Goal: Navigation & Orientation: Find specific page/section

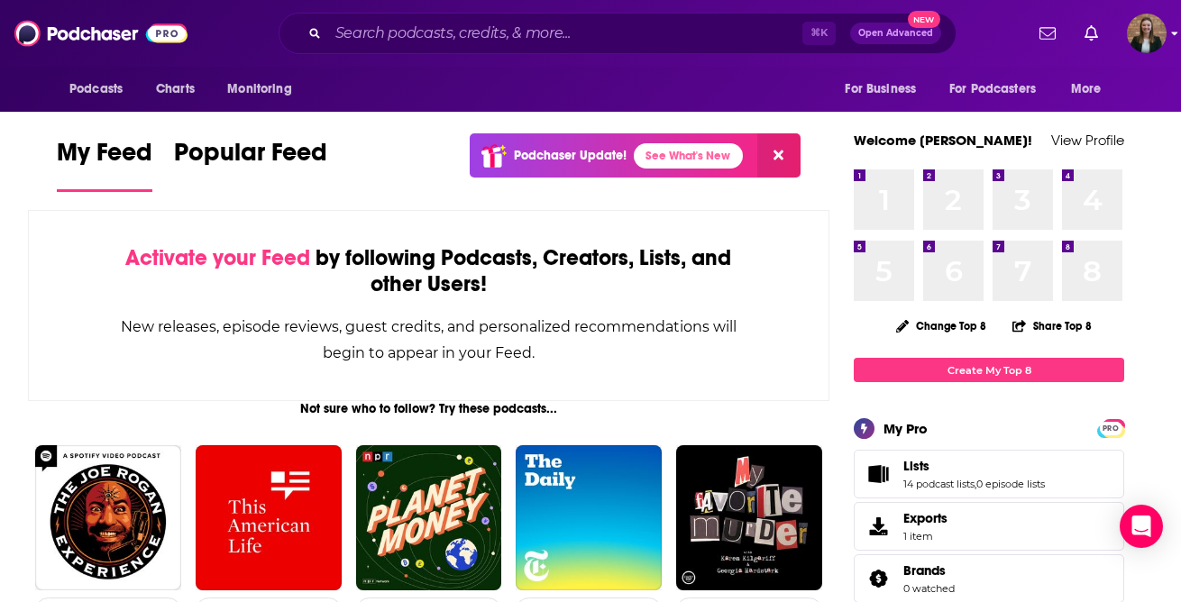
click at [1153, 54] on div "Podcasts Charts Monitoring ⌘ K Open Advanced New For Business For Podcasters Mo…" at bounding box center [590, 33] width 1181 height 67
click at [1155, 35] on img "Logged in as k_burns" at bounding box center [1146, 34] width 40 height 40
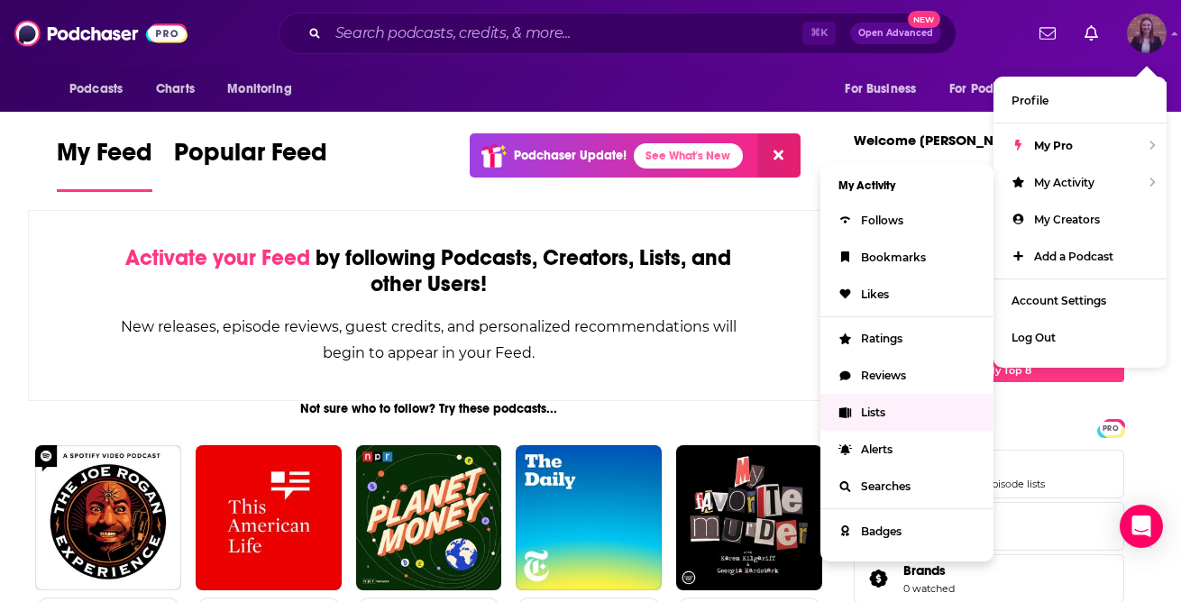
click at [862, 406] on span "Lists" at bounding box center [873, 413] width 24 height 14
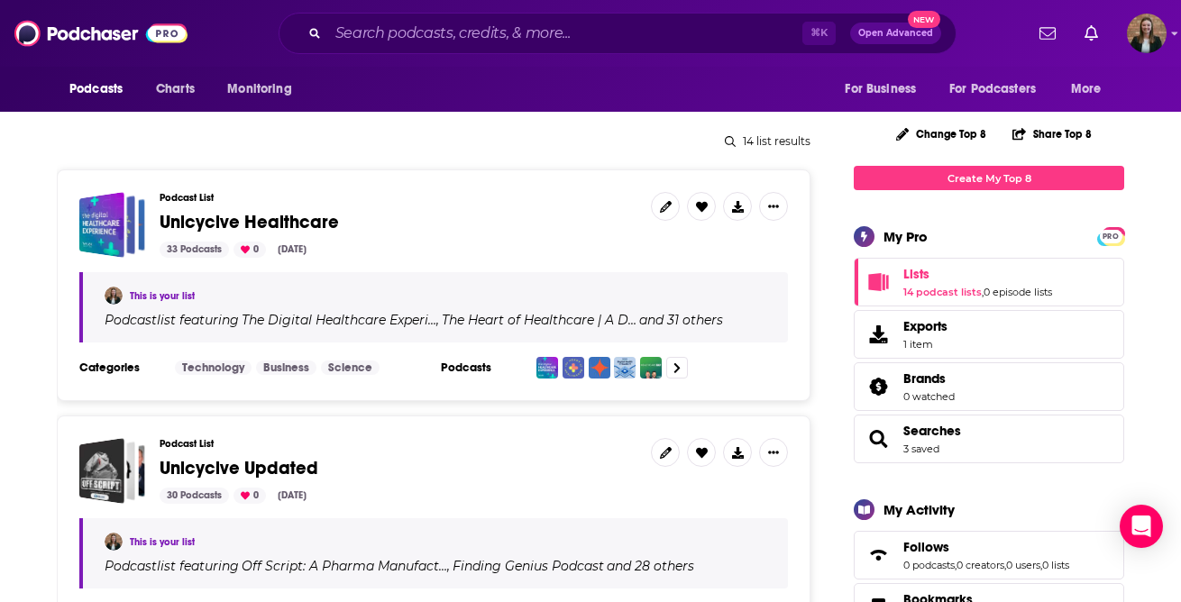
scroll to position [215, 0]
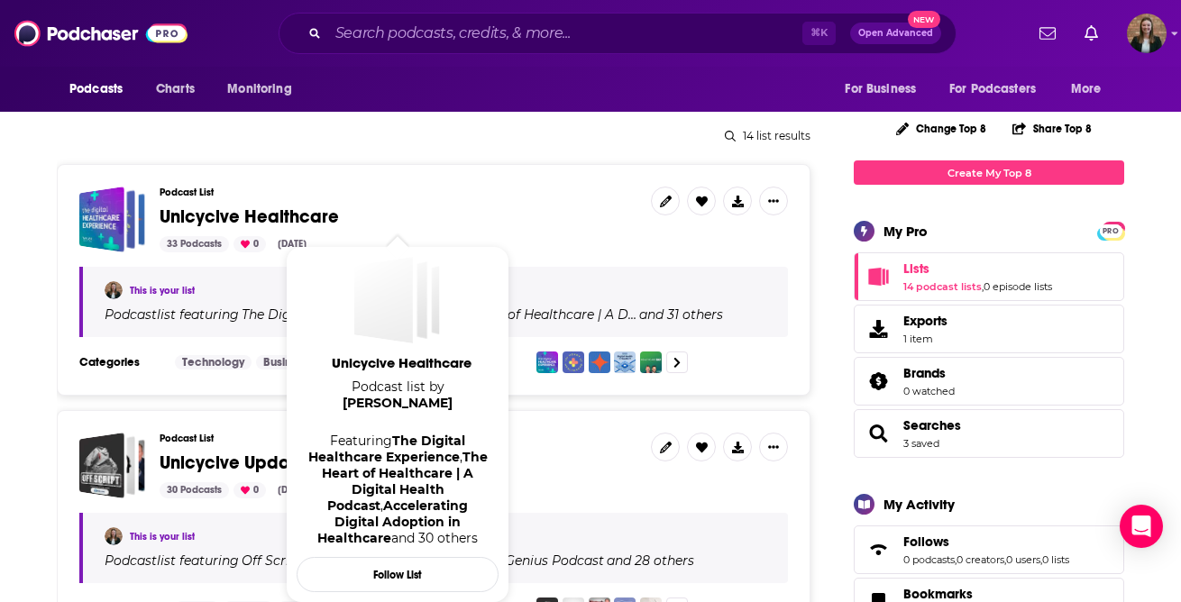
click at [232, 220] on span "Unicycive Healthcare" at bounding box center [249, 216] width 179 height 23
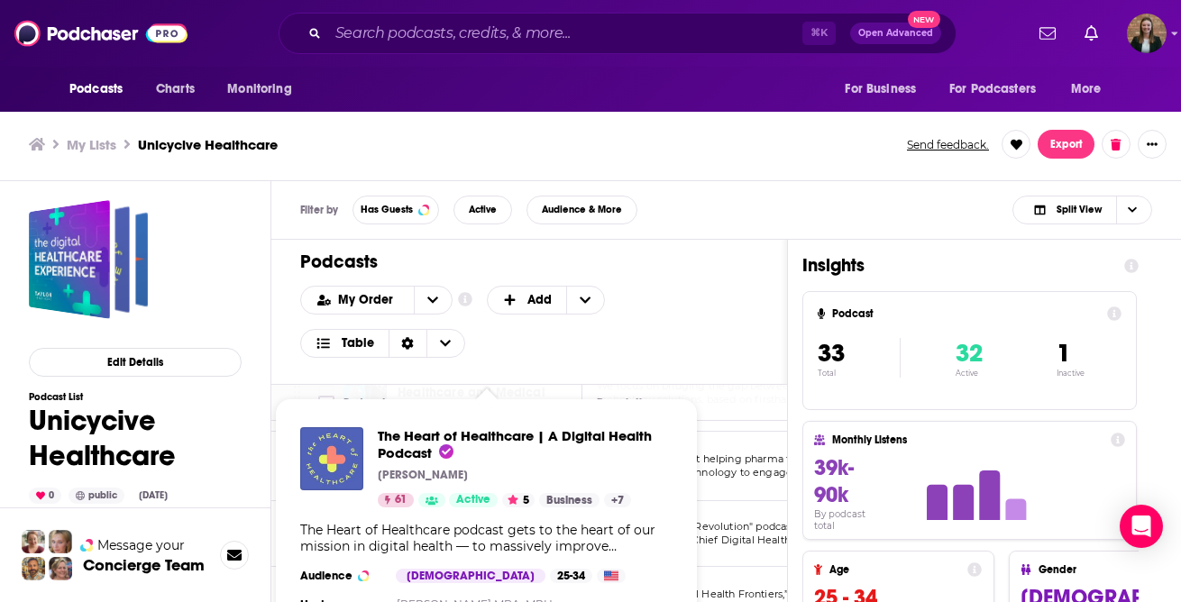
scroll to position [984, 0]
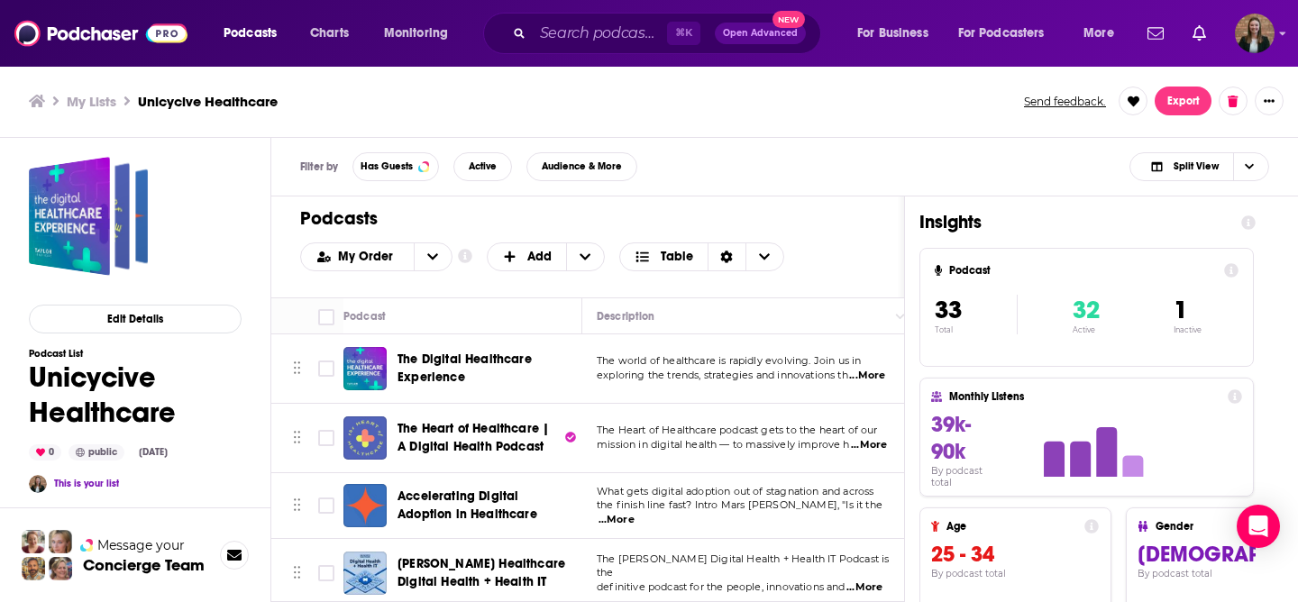
click at [707, 193] on div "Filter by Has Guests Active Audience & More Split View" at bounding box center [784, 167] width 1026 height 59
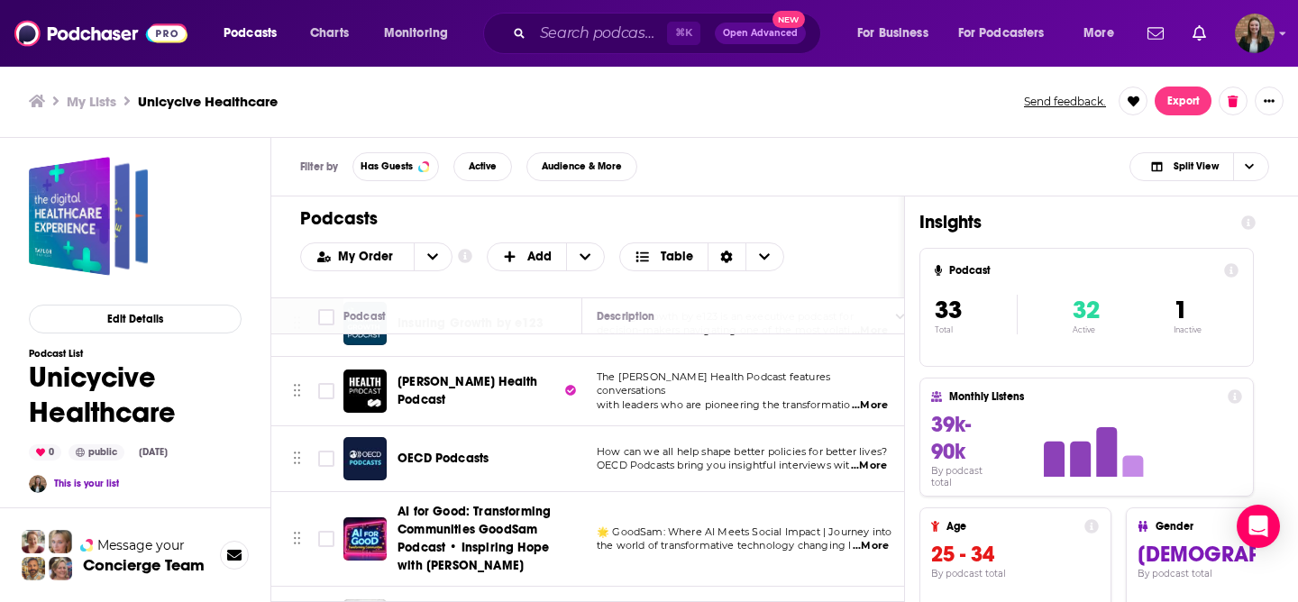
scroll to position [2011, 0]
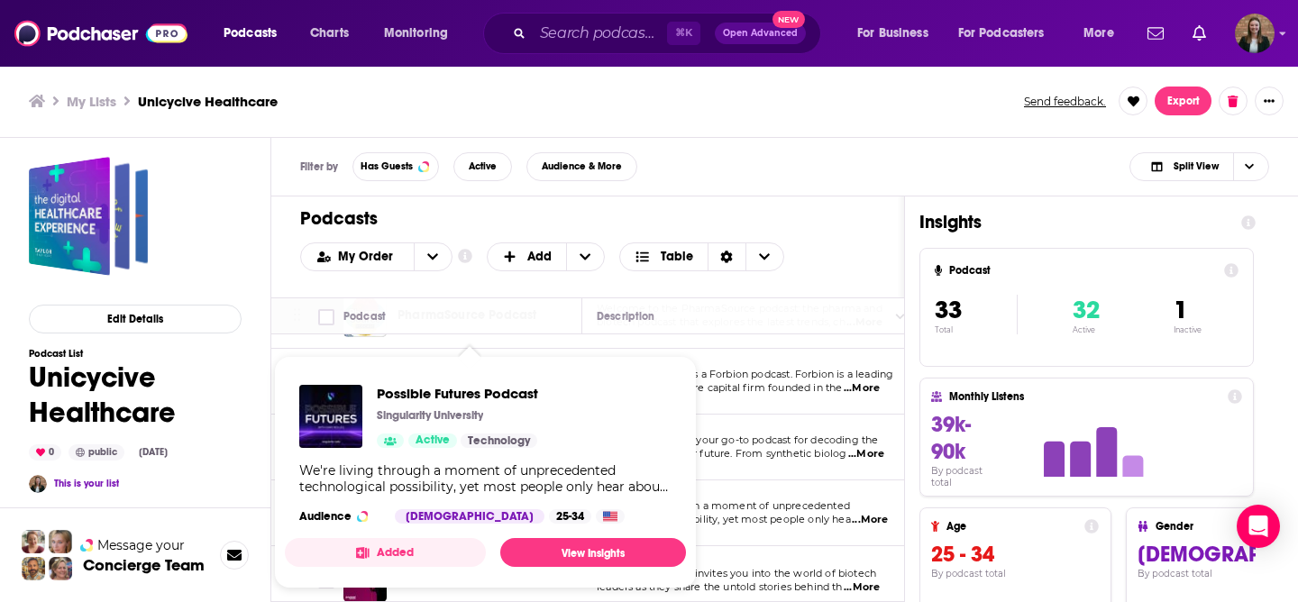
click at [496, 504] on div "Possible Futures Podcast Singularity University Active Technology We're living …" at bounding box center [485, 454] width 401 height 168
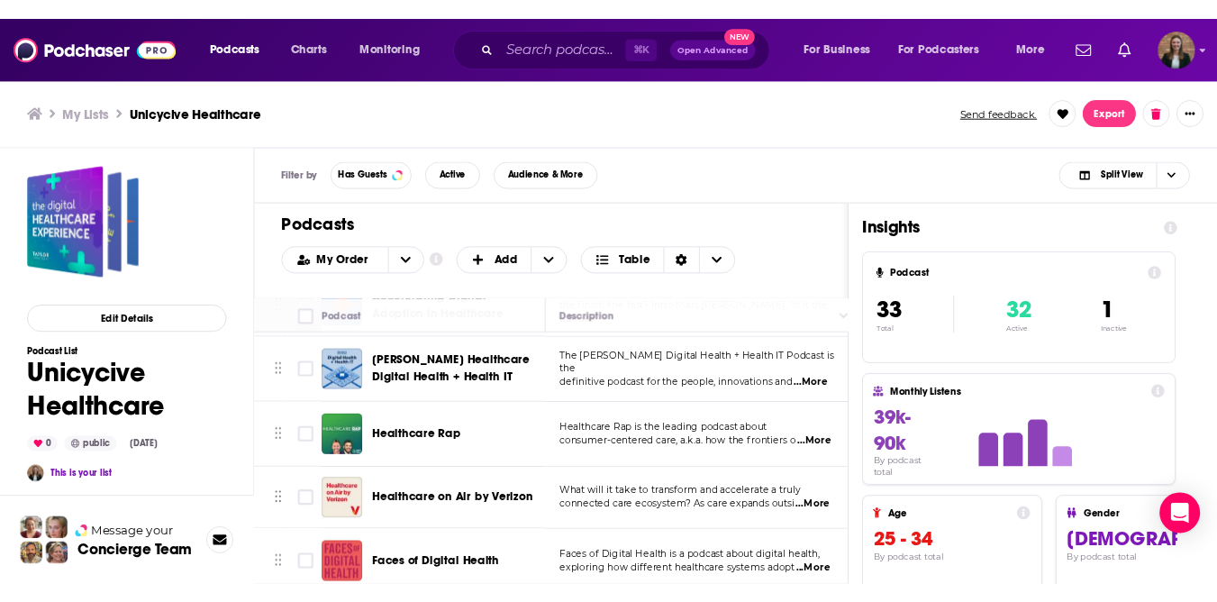
scroll to position [205, 0]
